Goal: Transaction & Acquisition: Book appointment/travel/reservation

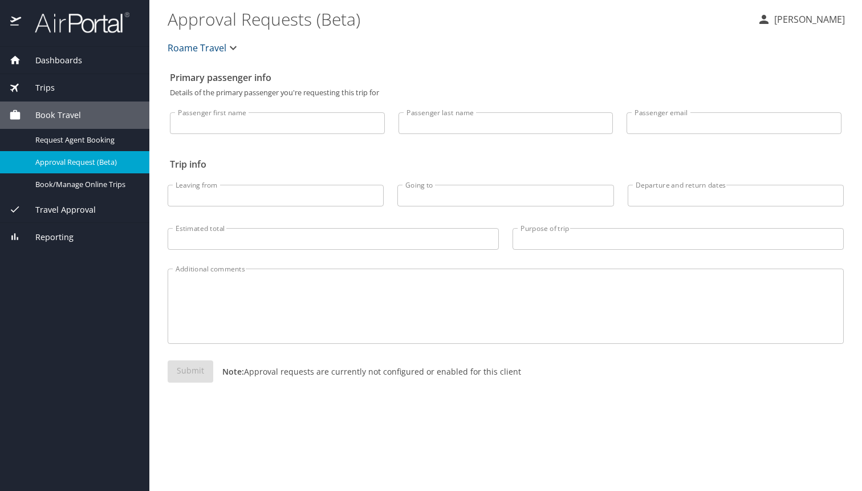
click at [62, 94] on div "Trips" at bounding box center [74, 87] width 149 height 27
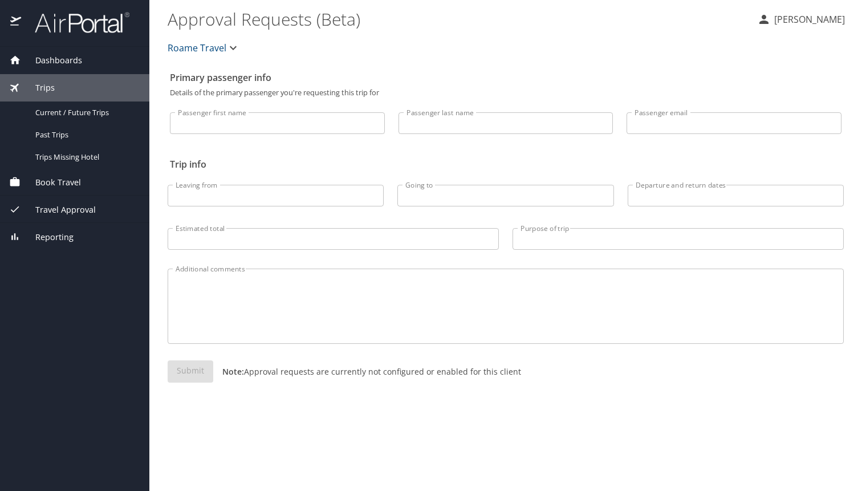
click at [93, 186] on div "Book Travel" at bounding box center [74, 182] width 131 height 13
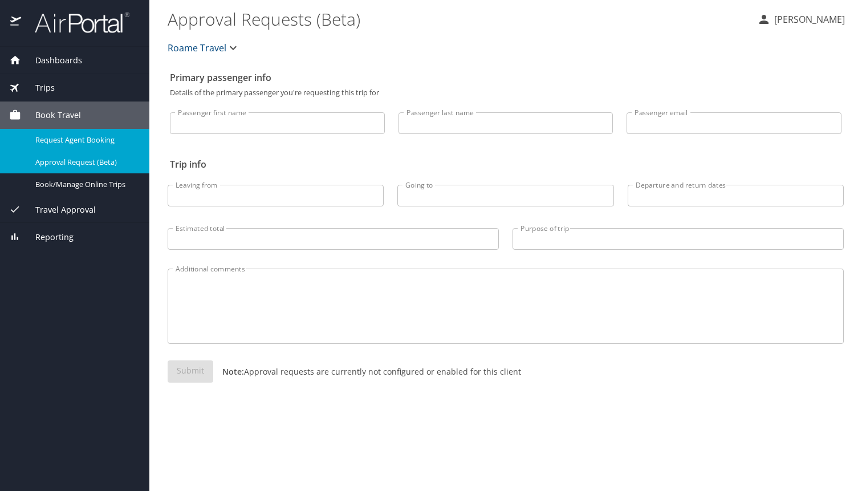
click at [84, 143] on span "Request Agent Booking" at bounding box center [85, 140] width 100 height 11
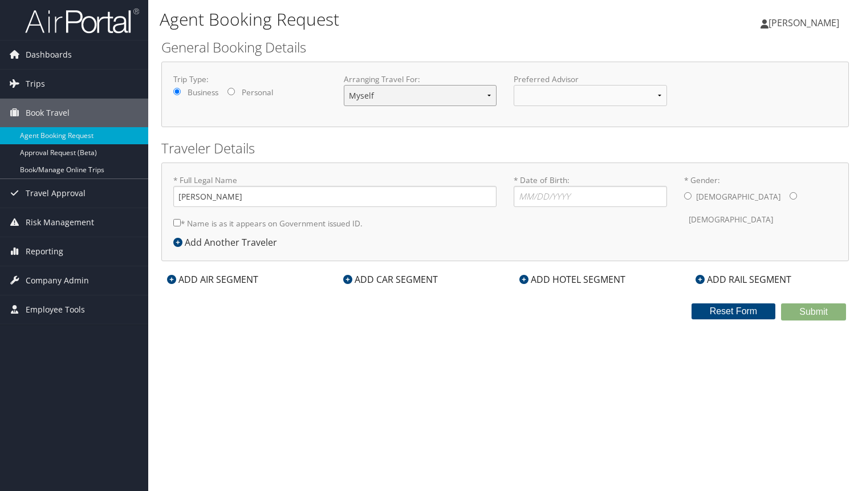
click at [445, 103] on select "Myself Another Traveler Guest Traveler" at bounding box center [420, 95] width 153 height 21
click at [541, 269] on form "General Booking Details Trip Type: Business Personal Arranging Travel For: Myse…" at bounding box center [504, 179] width 687 height 283
click at [291, 225] on label "* Name is as it appears on Government issued ID." at bounding box center [267, 223] width 189 height 21
click at [181, 225] on input "* Name is as it appears on Government issued ID." at bounding box center [176, 222] width 7 height 7
checkbox input "true"
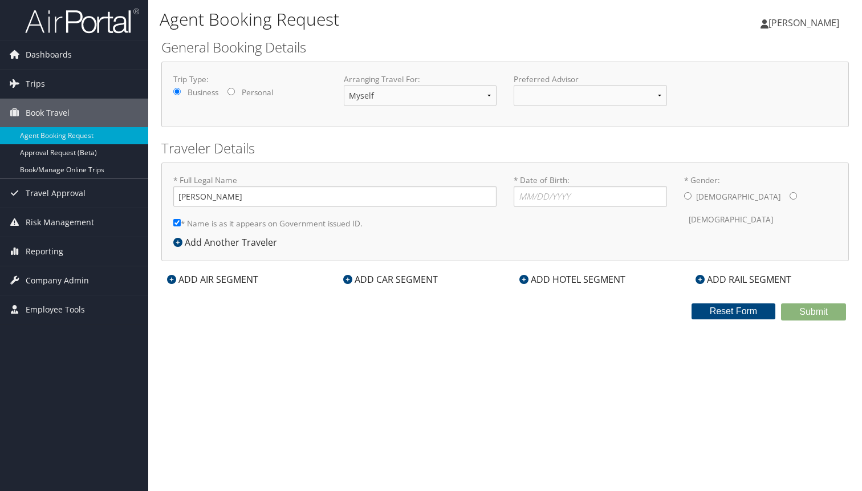
click at [535, 279] on div "ADD HOTEL SEGMENT" at bounding box center [572, 279] width 117 height 14
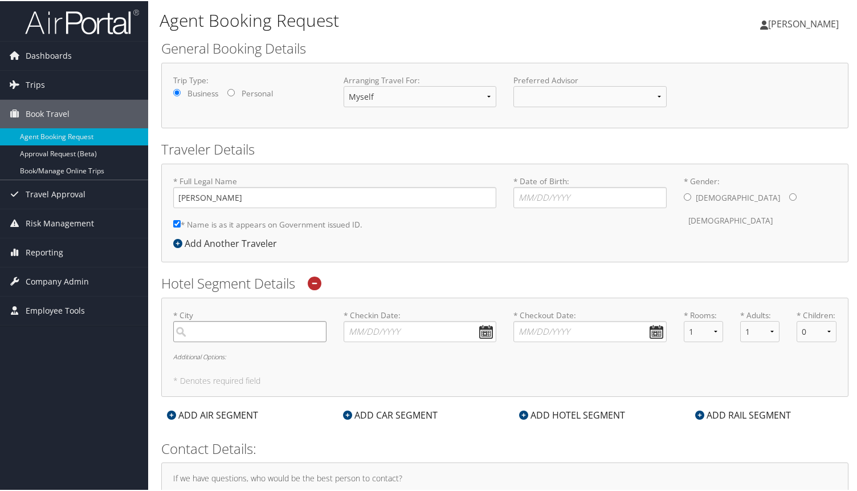
click at [247, 332] on input "search" at bounding box center [249, 330] width 153 height 21
click at [48, 88] on link "Trips" at bounding box center [74, 84] width 148 height 29
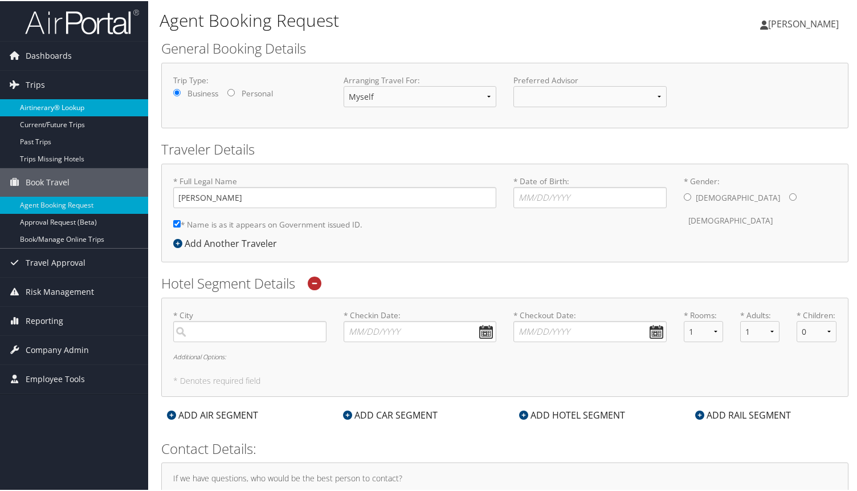
click at [75, 111] on link "Airtinerary® Lookup" at bounding box center [74, 106] width 148 height 17
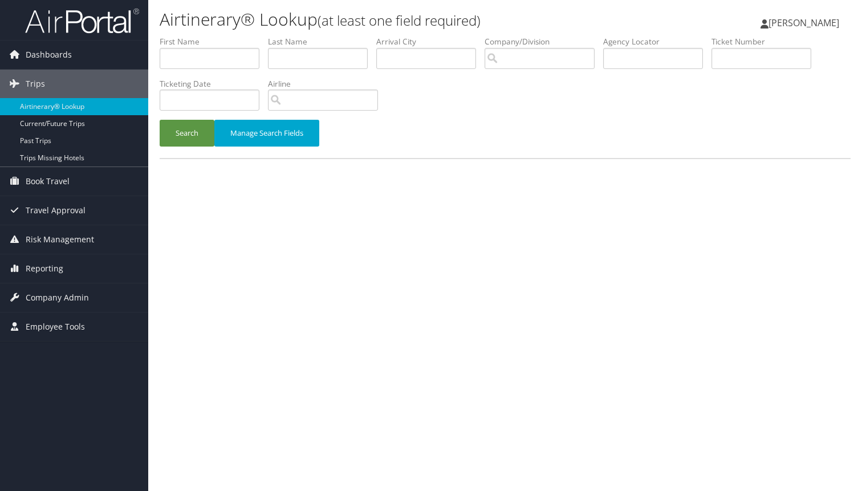
click at [55, 29] on img at bounding box center [82, 20] width 114 height 27
click at [49, 48] on span "Dashboards" at bounding box center [49, 54] width 46 height 29
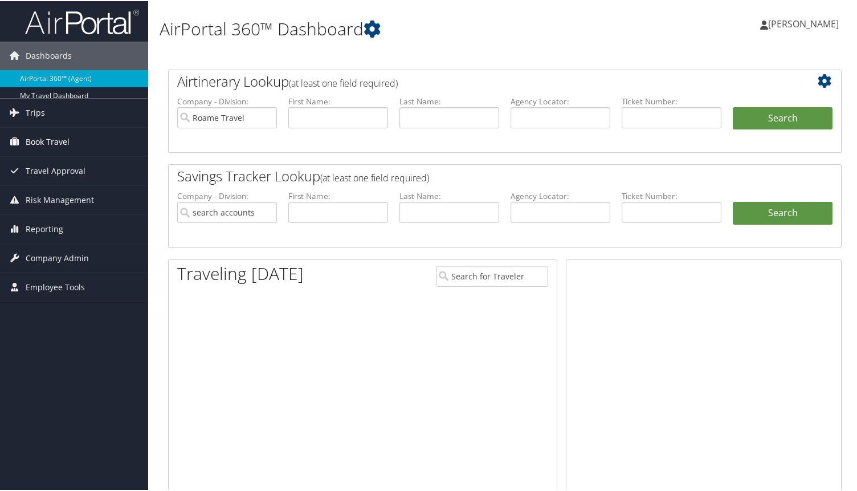
type input "Roame Travel"
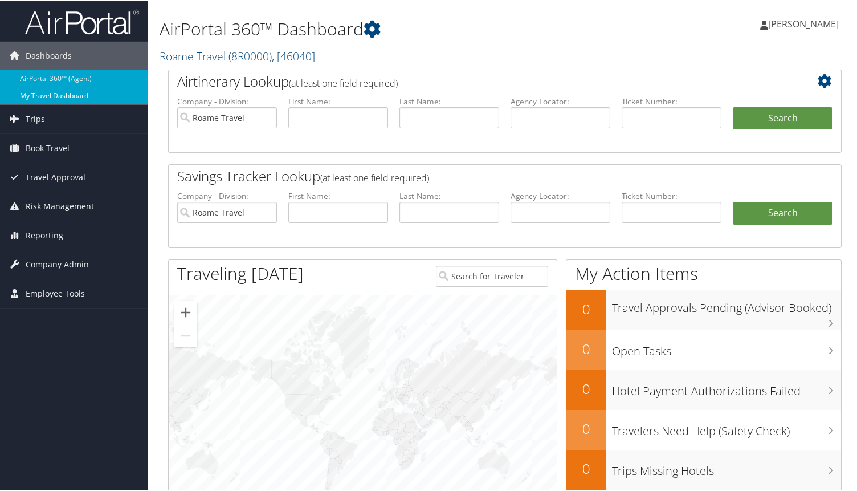
click at [104, 96] on link "My Travel Dashboard" at bounding box center [74, 94] width 148 height 17
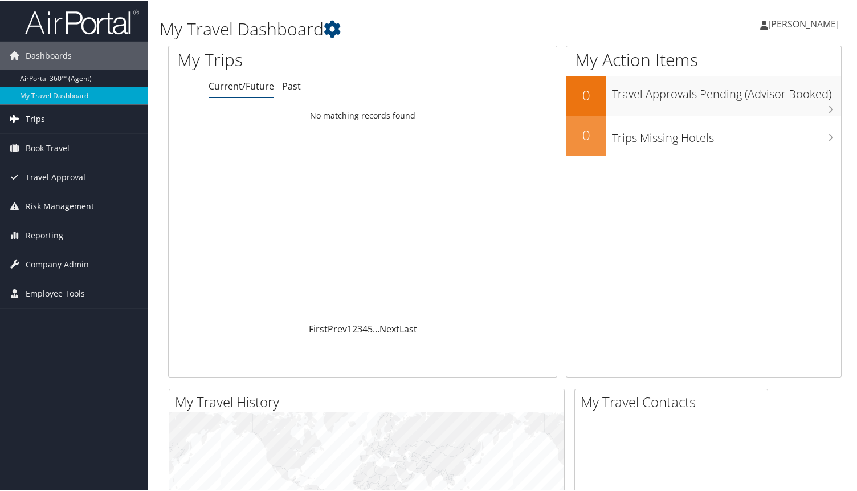
click at [36, 121] on span "Trips" at bounding box center [35, 118] width 19 height 29
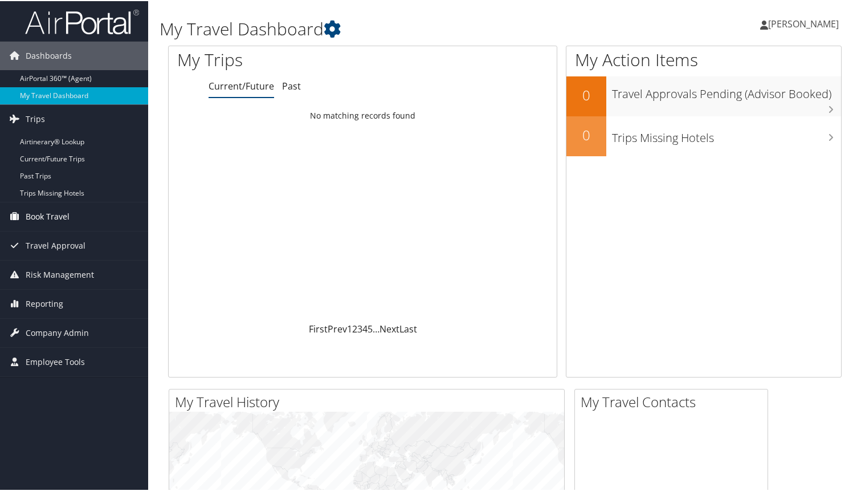
click at [72, 222] on link "Book Travel" at bounding box center [74, 215] width 148 height 29
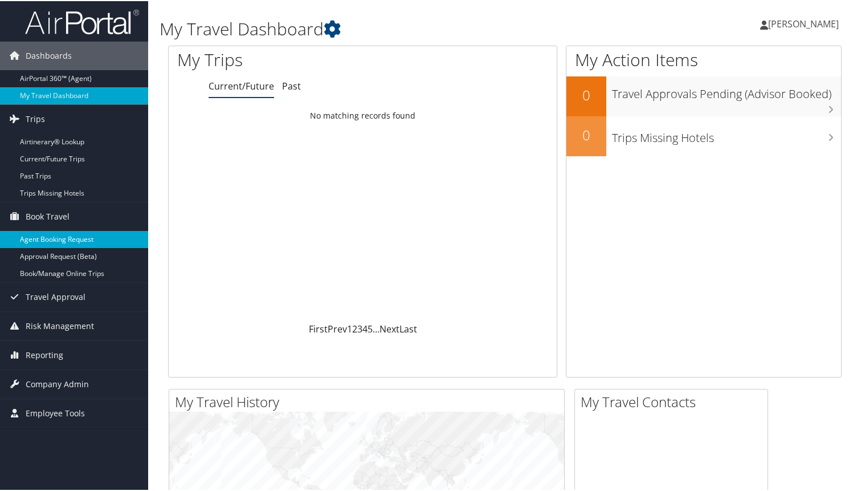
click at [97, 231] on link "Agent Booking Request" at bounding box center [74, 238] width 148 height 17
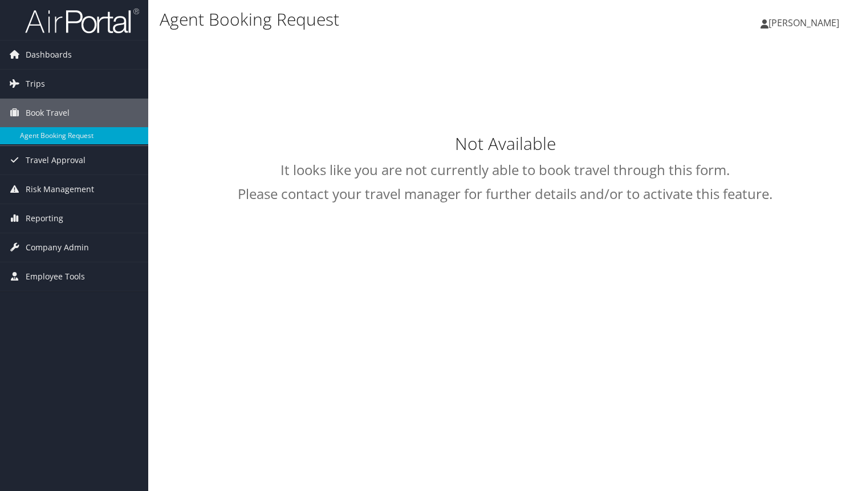
type input "[PERSON_NAME]"
